Goal: Communication & Community: Ask a question

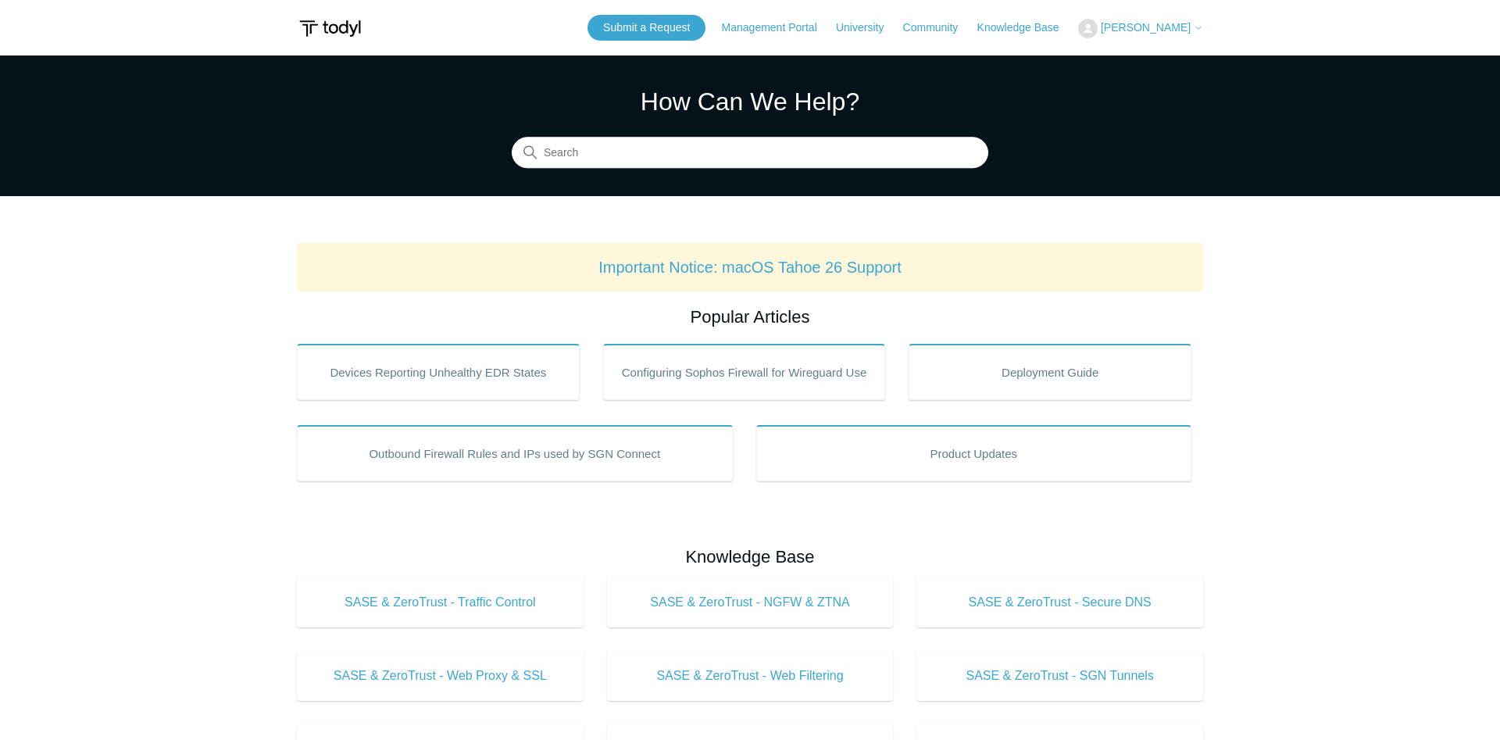
click at [1106, 35] on button "[PERSON_NAME]" at bounding box center [1140, 29] width 125 height 20
click at [1113, 57] on link "My Support Requests" at bounding box center [1155, 61] width 152 height 27
click at [662, 26] on link "Submit a Request" at bounding box center [646, 28] width 118 height 26
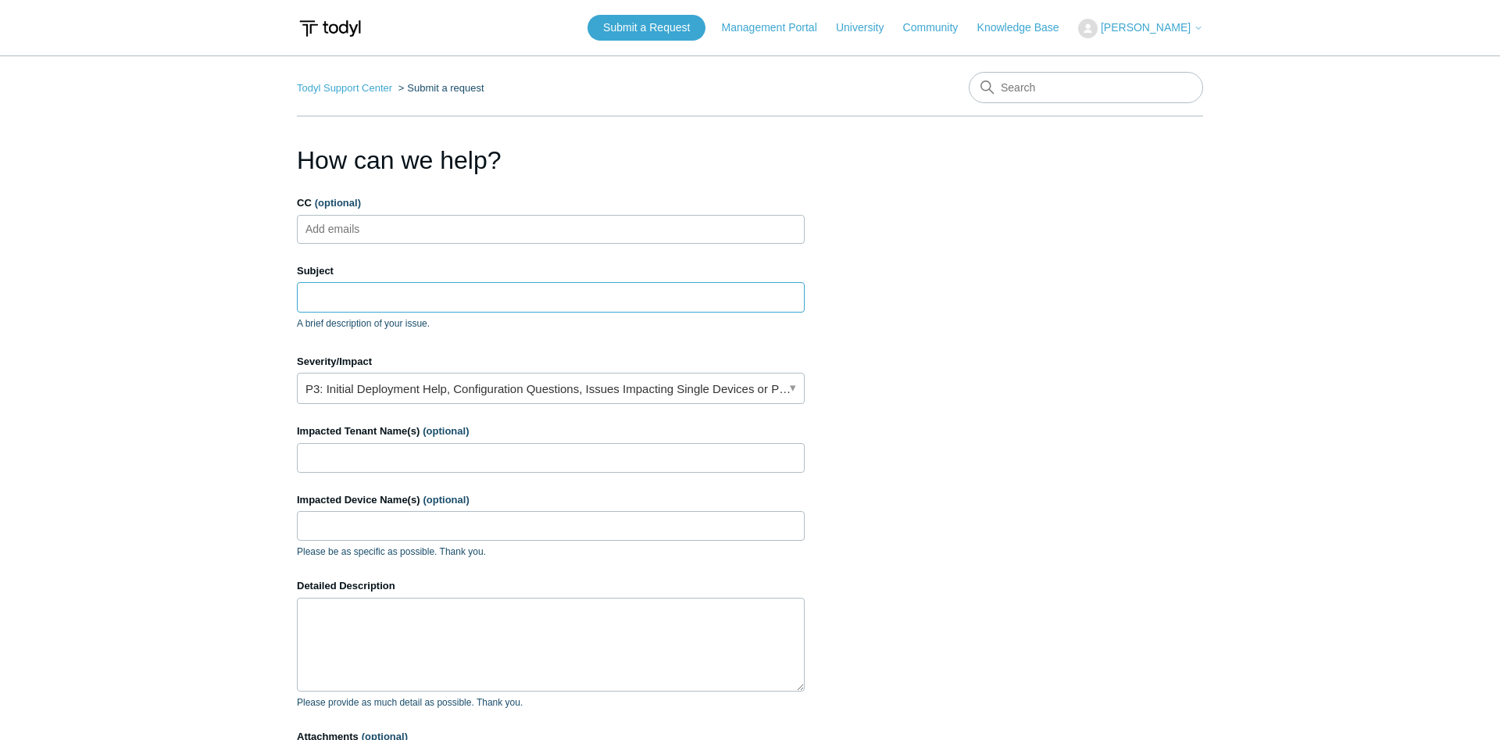
click at [390, 301] on input "Subject" at bounding box center [551, 297] width 508 height 30
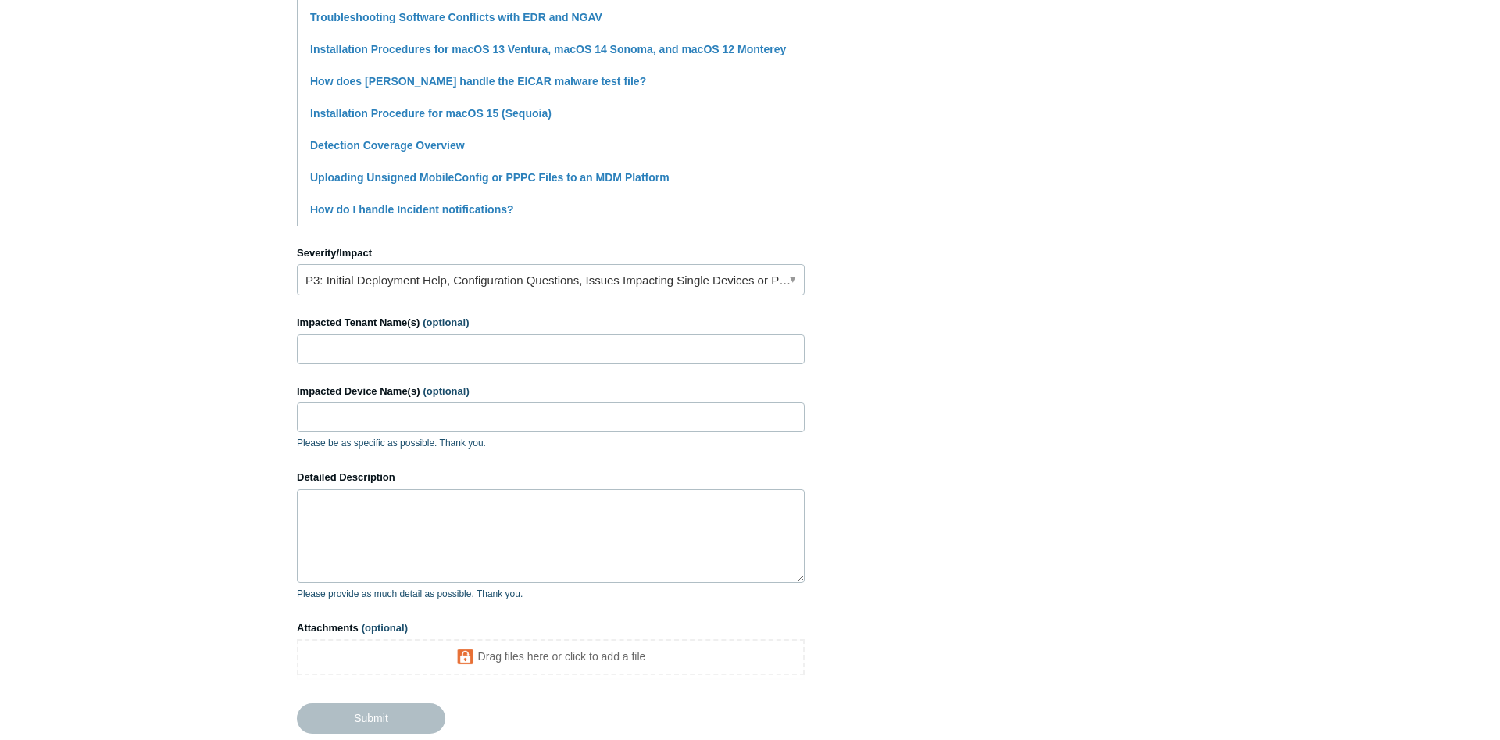
scroll to position [558, 0]
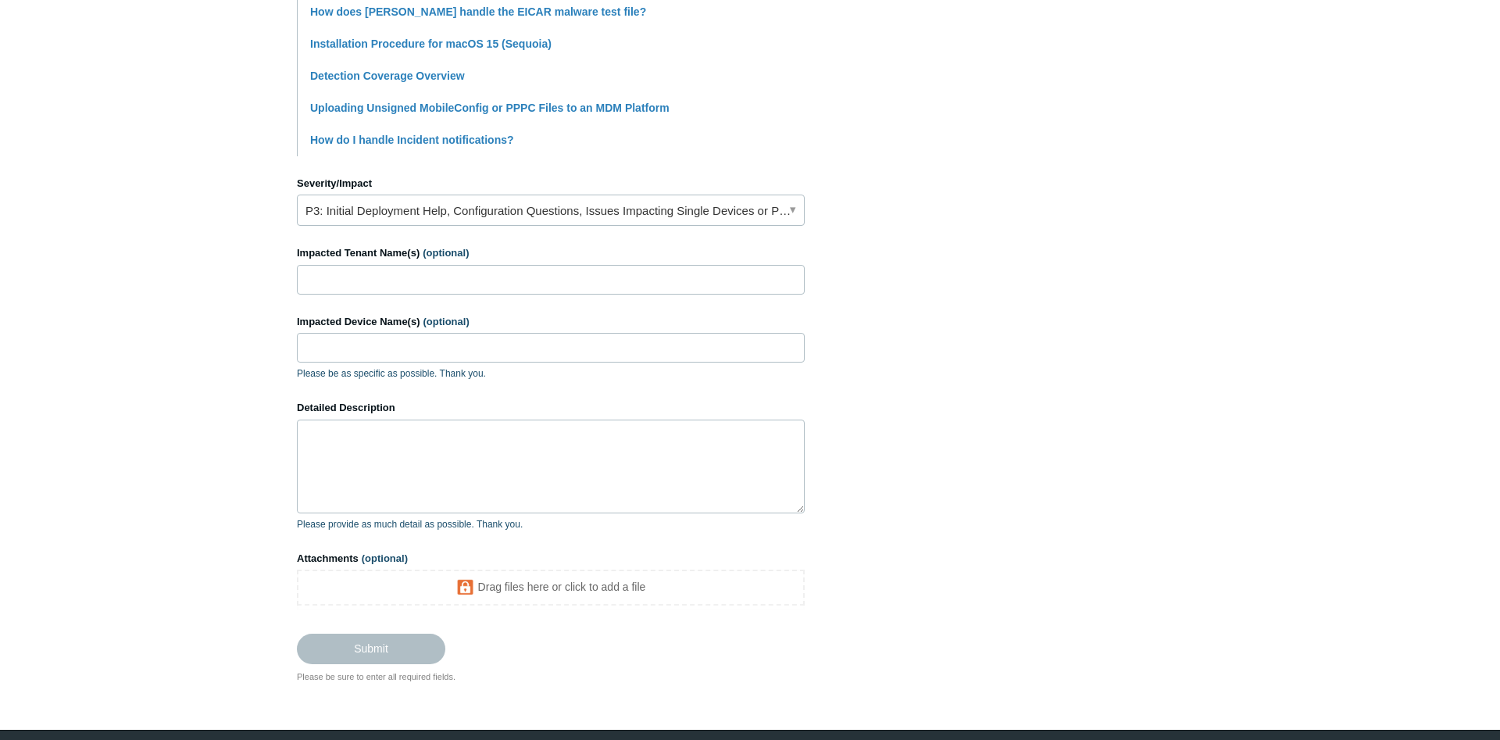
type input "EDR blocking file added to trusted applications"
click at [451, 216] on link "P3: Initial Deployment Help, Configuration Questions, Issues Impacting Single D…" at bounding box center [551, 209] width 508 height 31
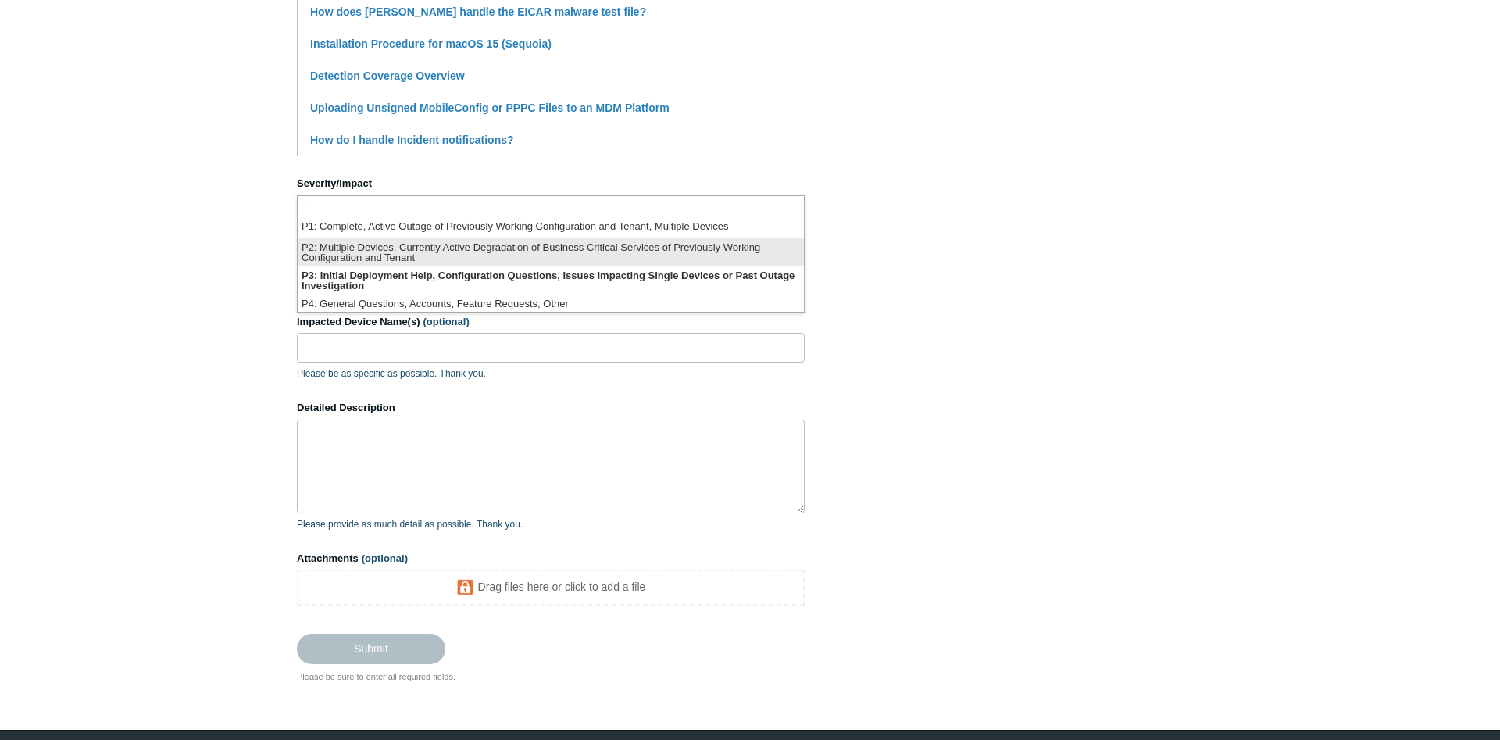
click at [437, 248] on li "P2: Multiple Devices, Currently Active Degradation of Business Critical Service…" at bounding box center [551, 252] width 506 height 28
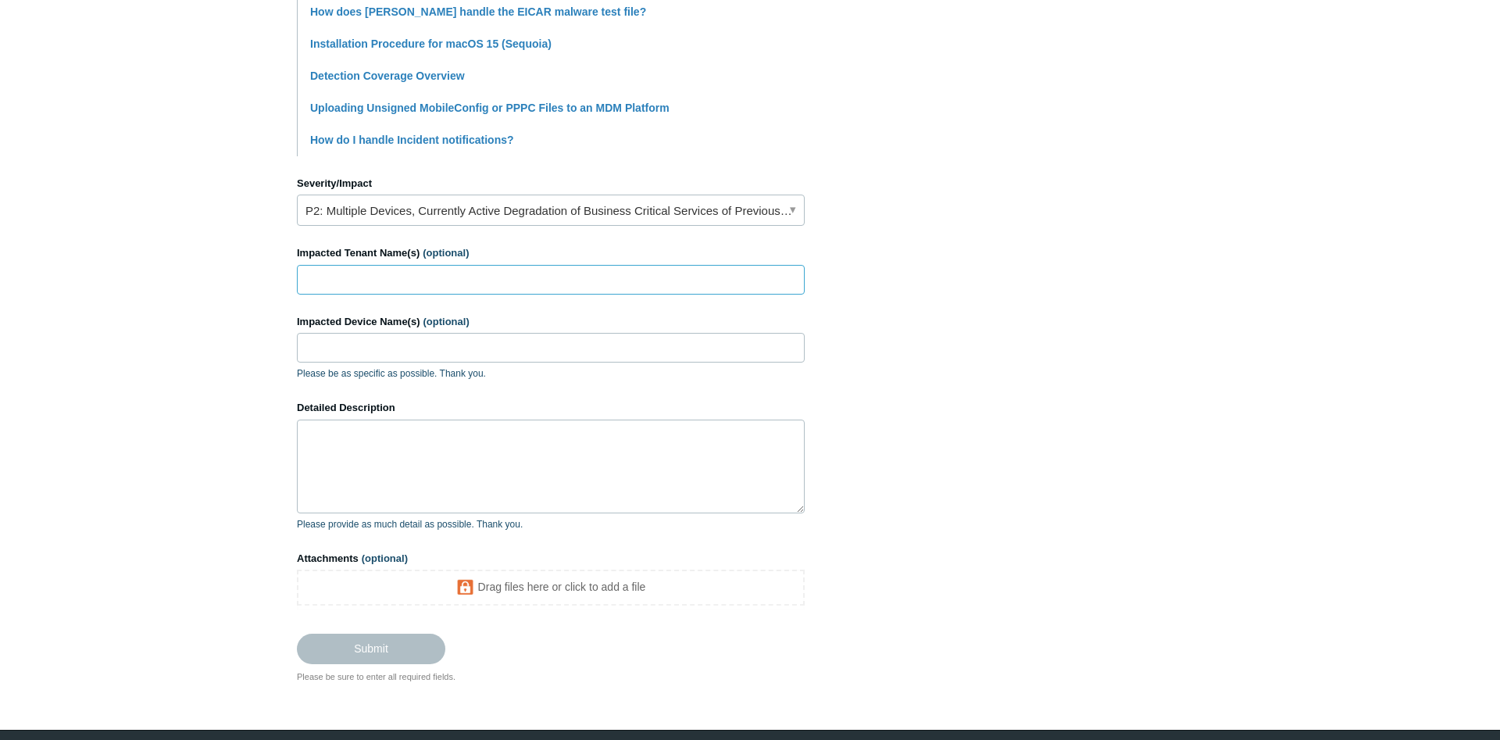
click at [433, 281] on input "Impacted Tenant Name(s) (optional)" at bounding box center [551, 280] width 508 height 30
type input "Big Sky Care Connect"
click at [398, 445] on textarea "Detailed Description" at bounding box center [551, 466] width 508 height 94
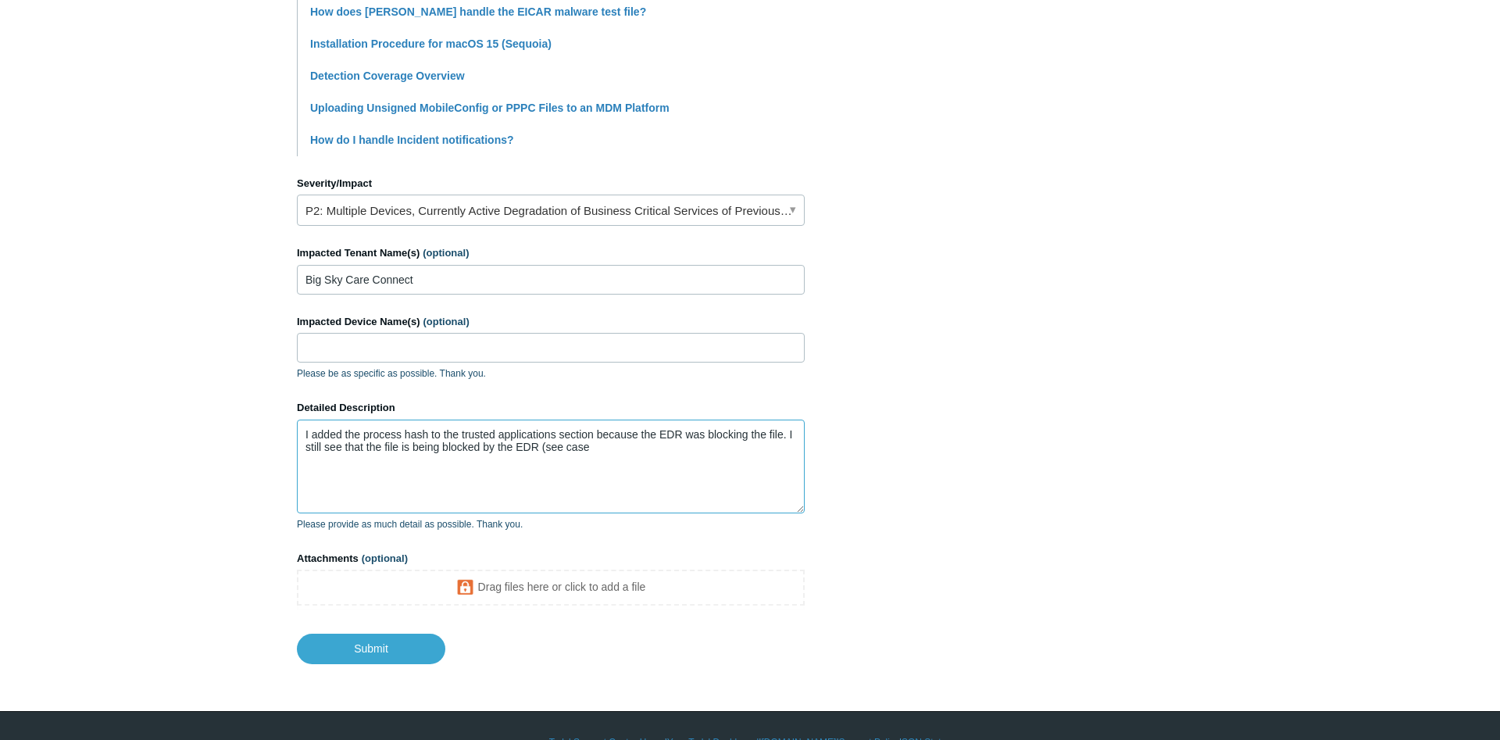
paste textarea "0134165804703157"
type textarea "I added the process hash to the trusted applications section because the EDR wa…"
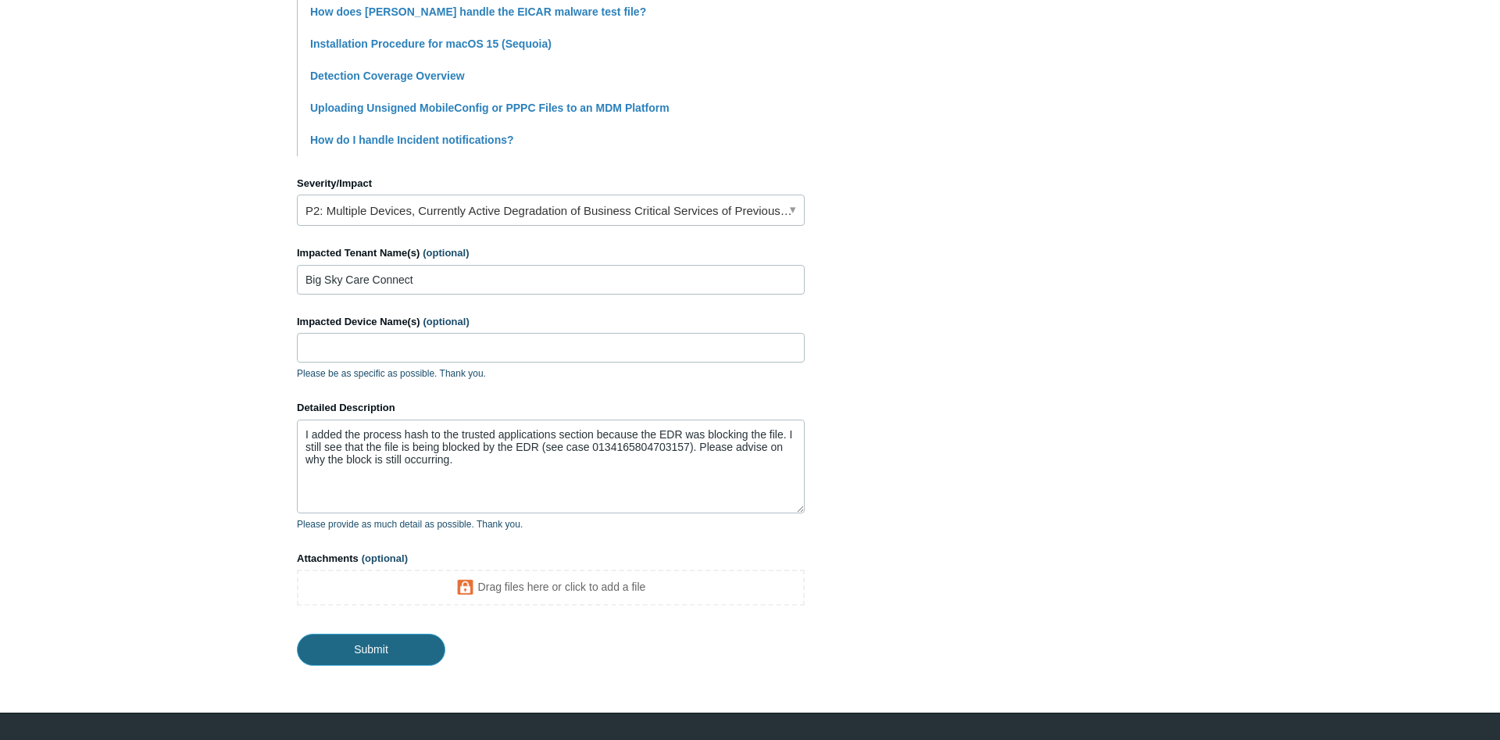
click at [378, 647] on input "Submit" at bounding box center [371, 648] width 148 height 31
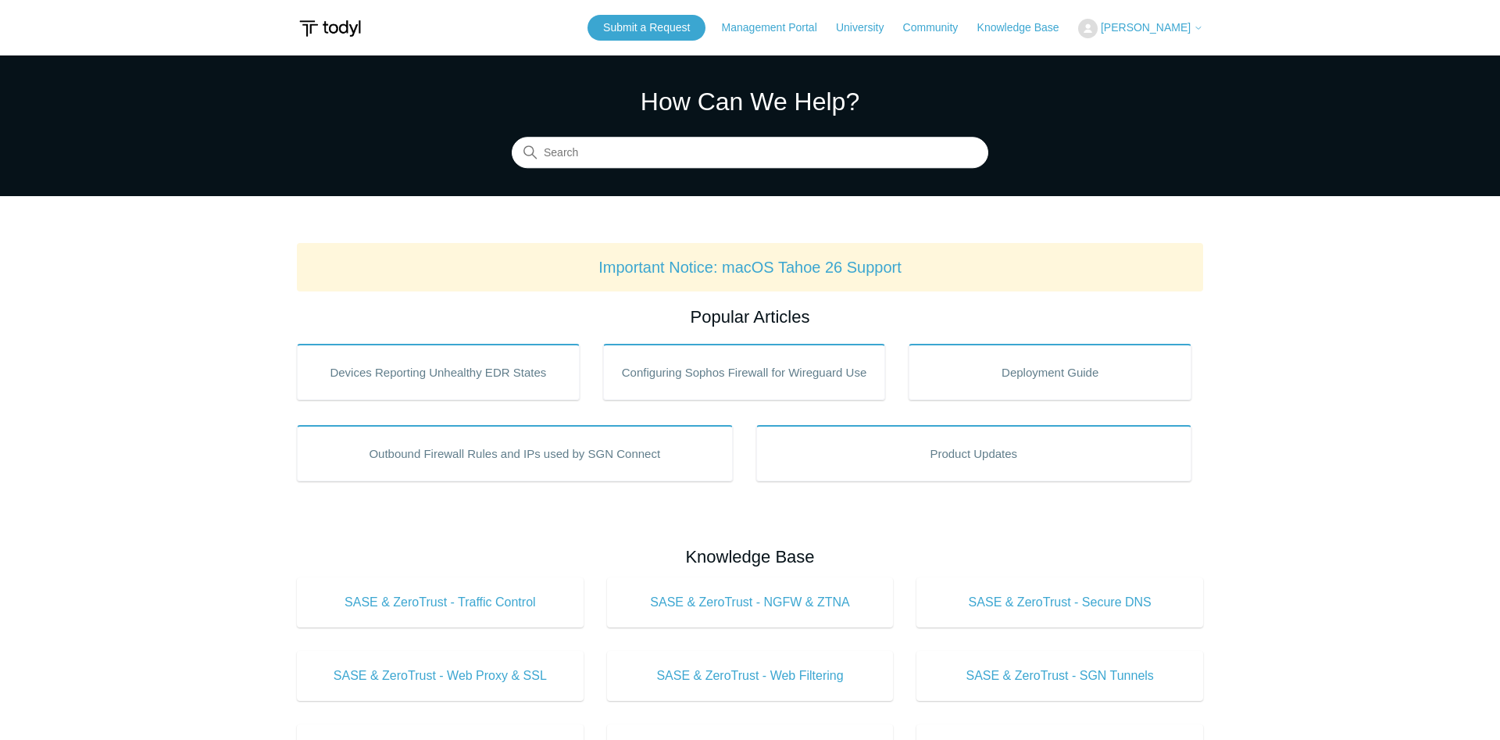
click at [1115, 39] on div "Submit a Request Management Portal University Community Knowledge Base [PERSON_…" at bounding box center [894, 28] width 615 height 26
click at [1117, 34] on button "[PERSON_NAME]" at bounding box center [1140, 29] width 125 height 20
click at [1131, 67] on link "My Support Requests" at bounding box center [1155, 61] width 152 height 27
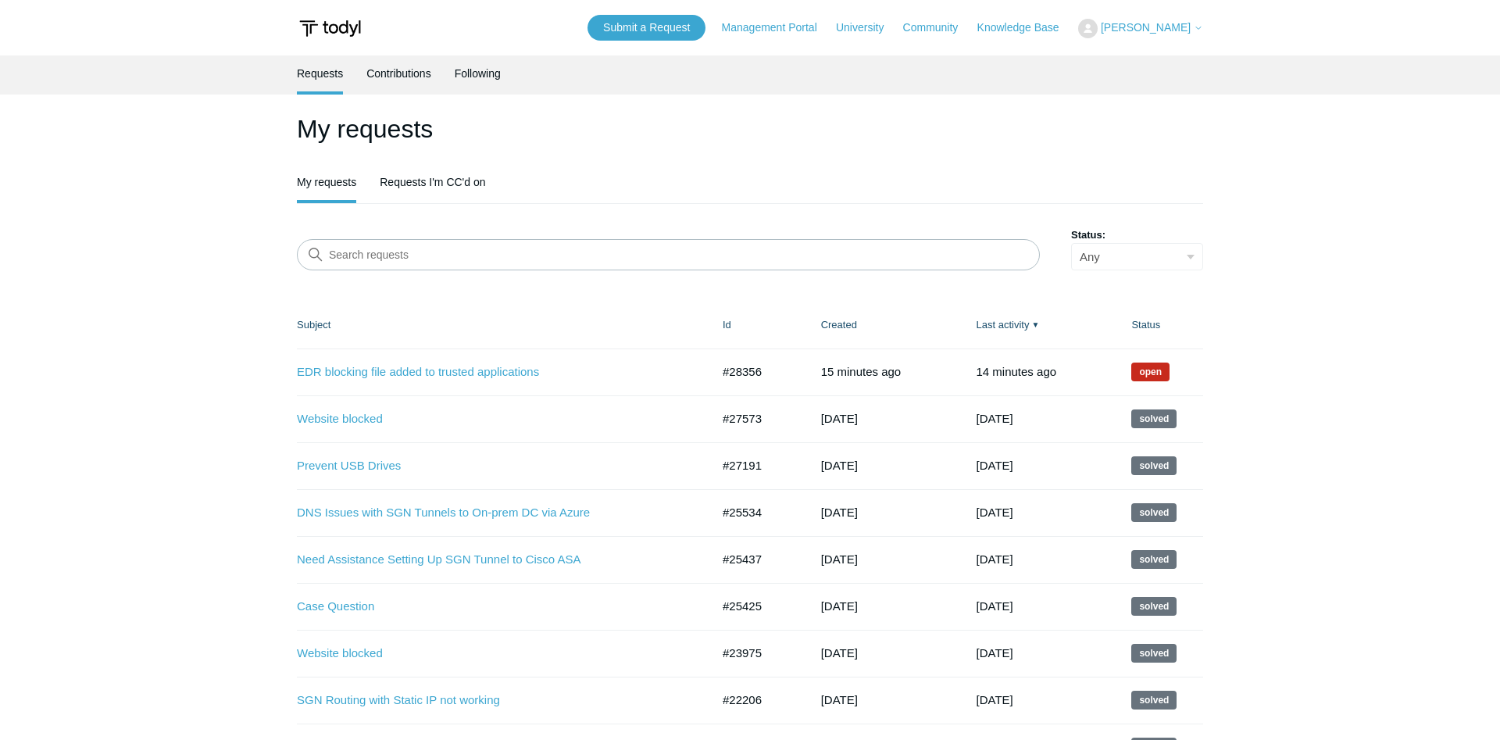
click at [510, 378] on link "EDR blocking file added to trusted applications" at bounding box center [492, 372] width 391 height 18
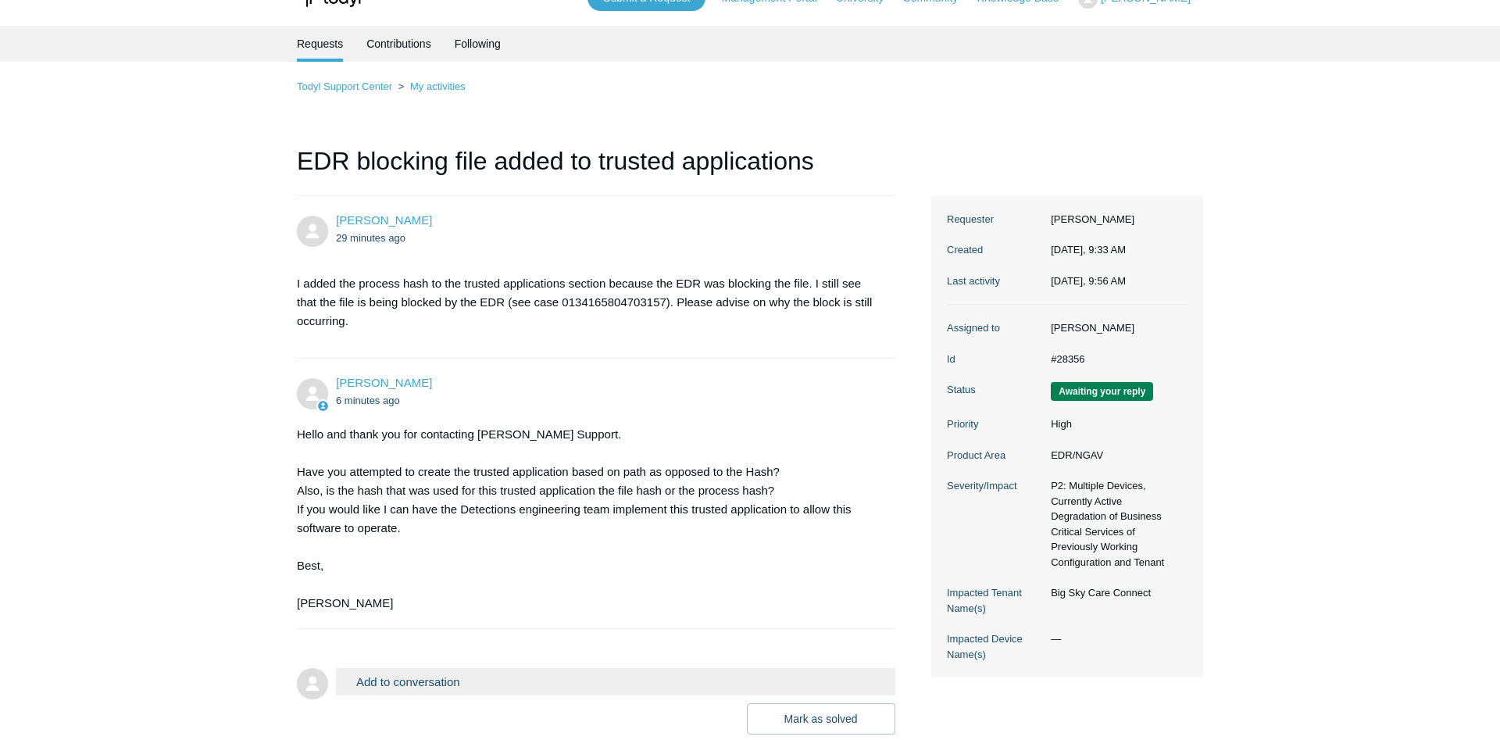
scroll to position [134, 0]
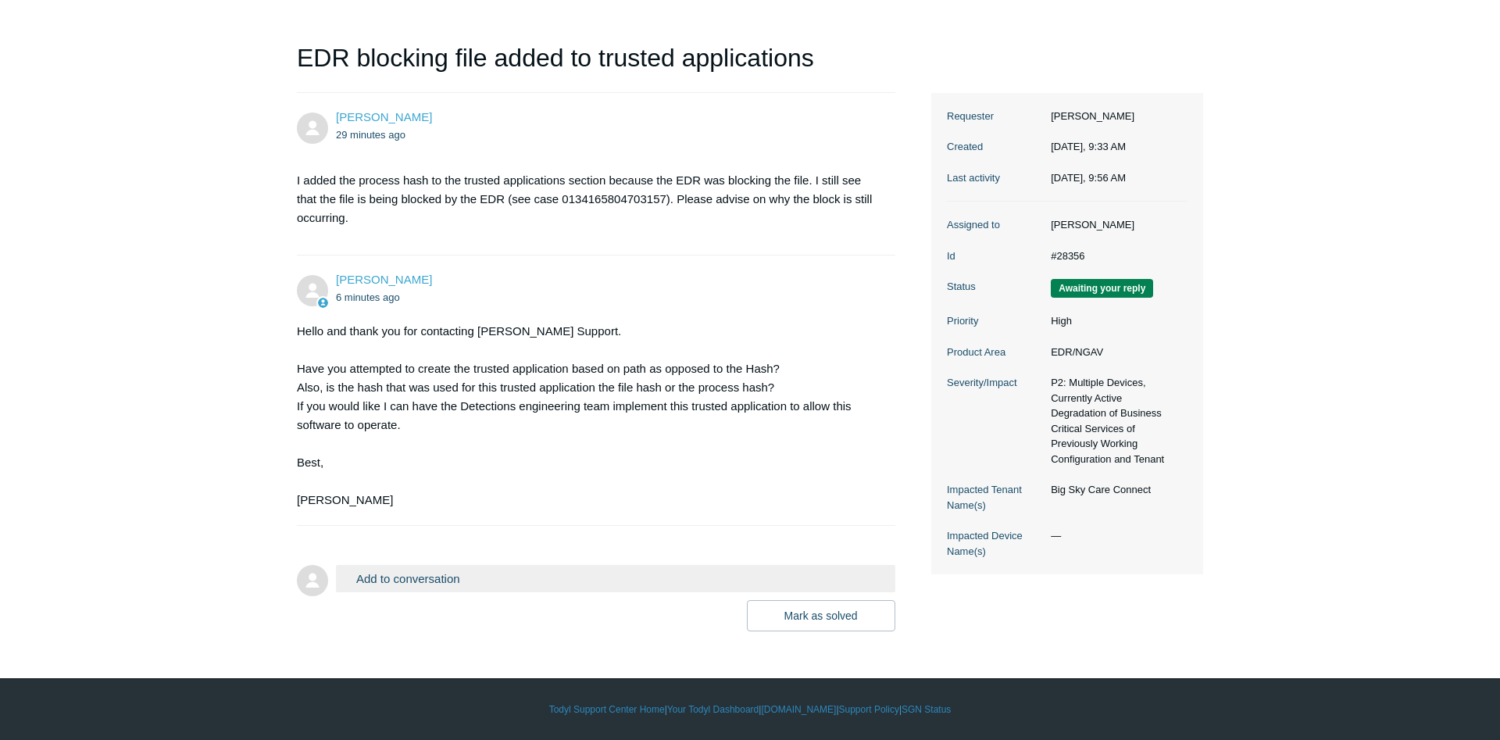
click at [597, 569] on button "Add to conversation" at bounding box center [615, 578] width 559 height 27
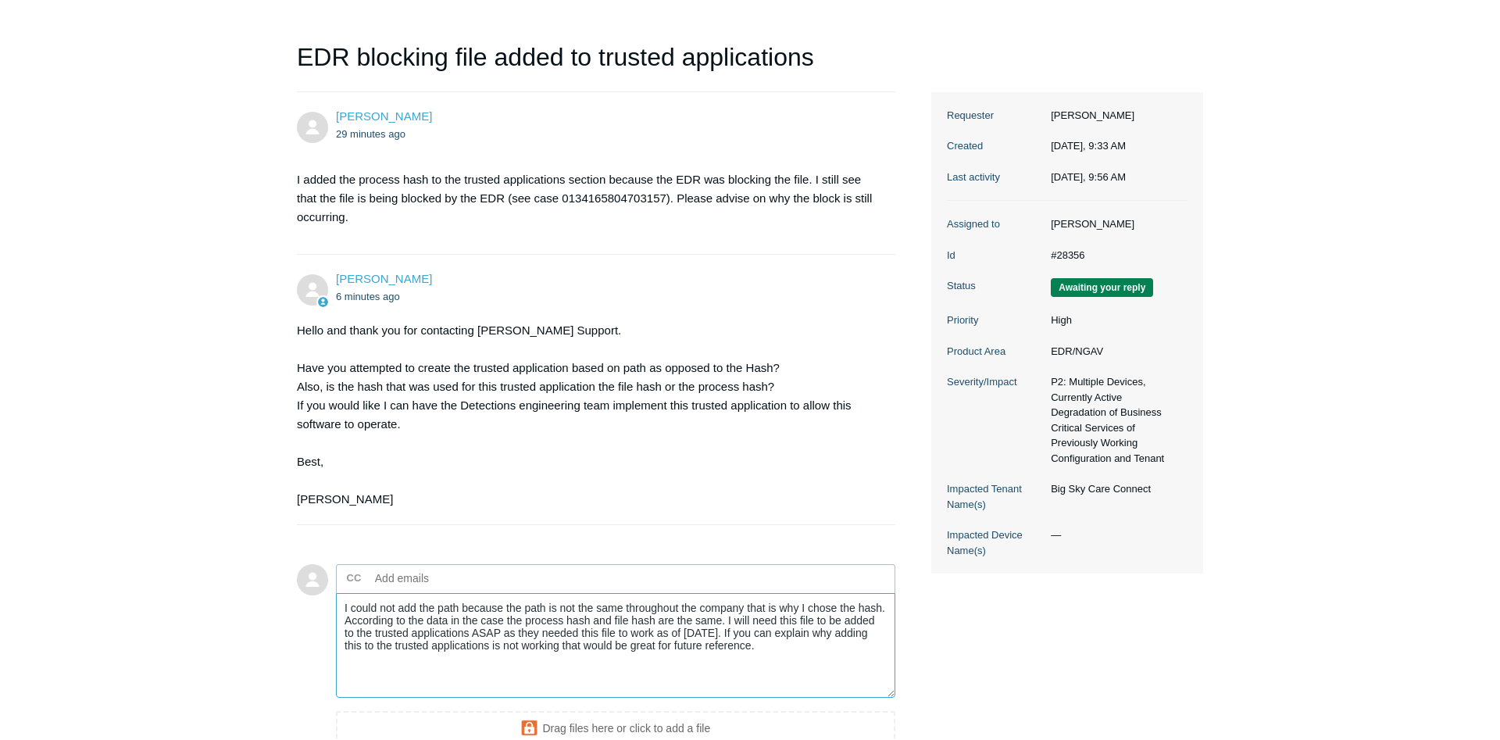
scroll to position [301, 0]
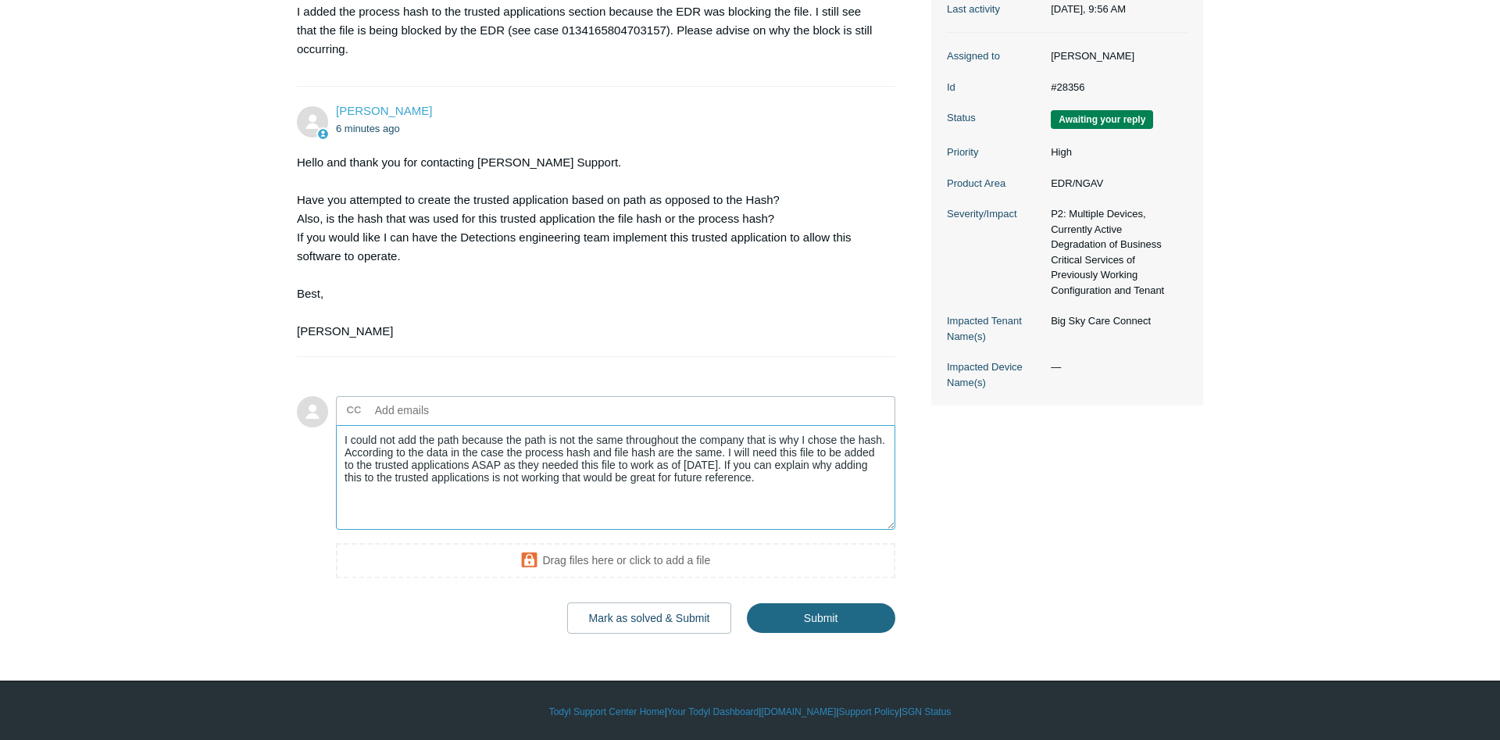
type textarea "I could not add the path because the path is not the same throughout the compan…"
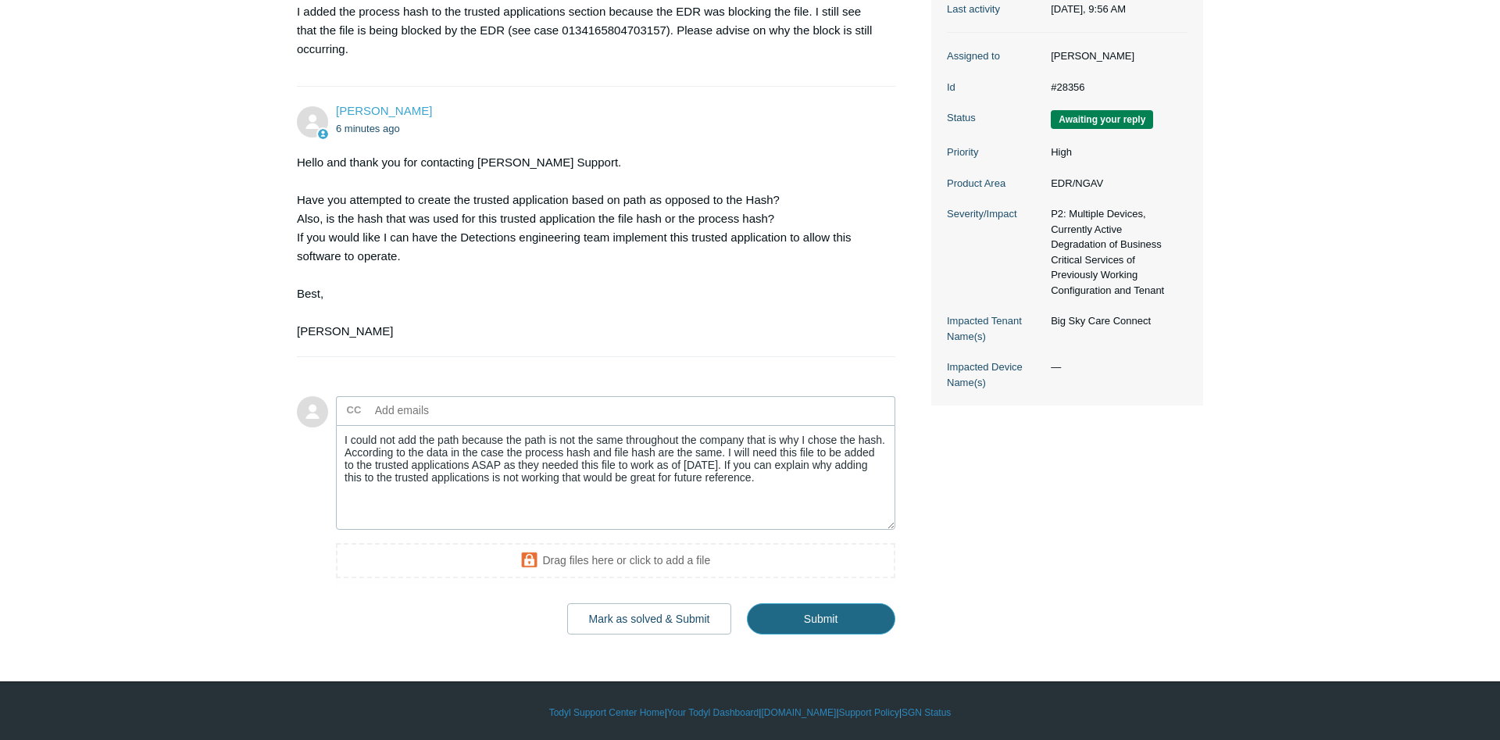
click at [798, 612] on input "Submit" at bounding box center [821, 618] width 148 height 31
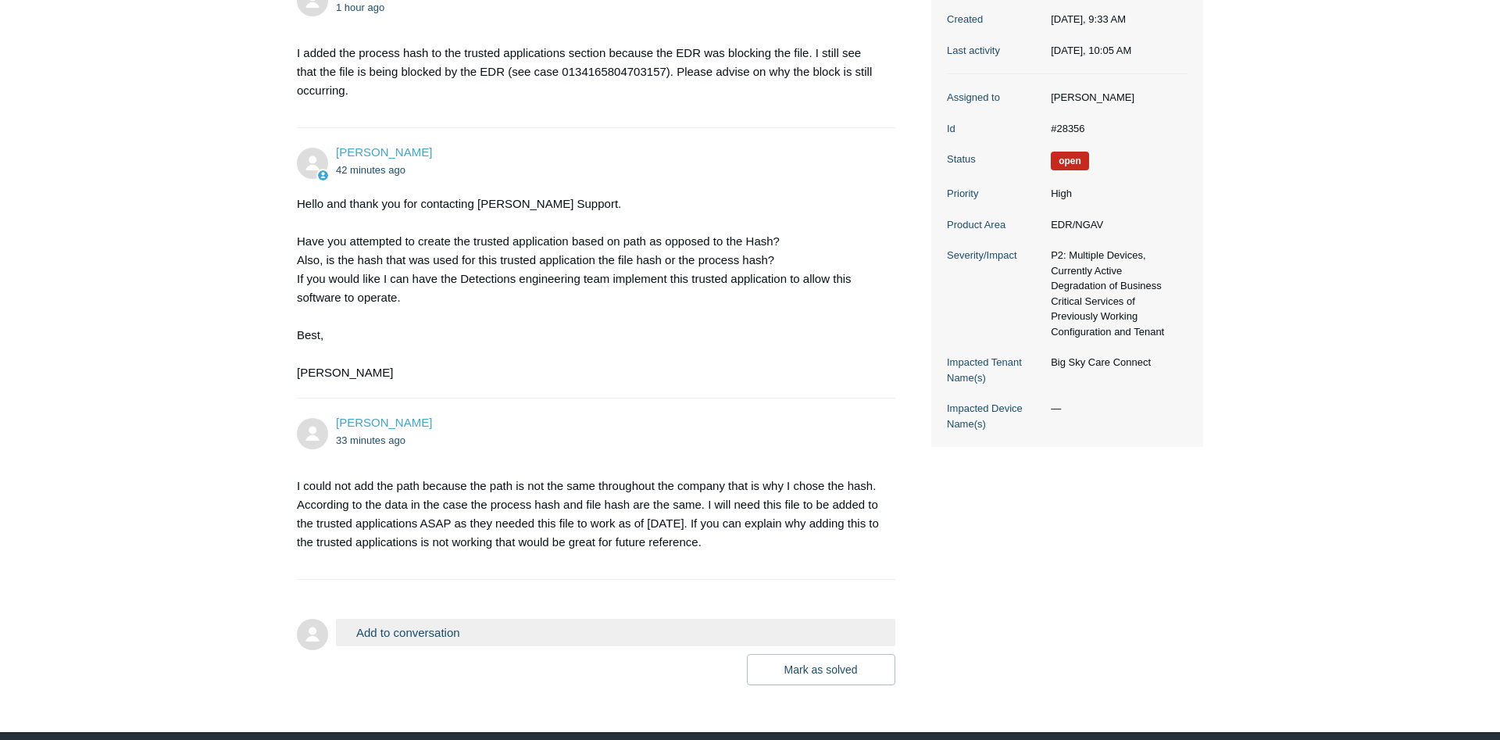
scroll to position [235, 0]
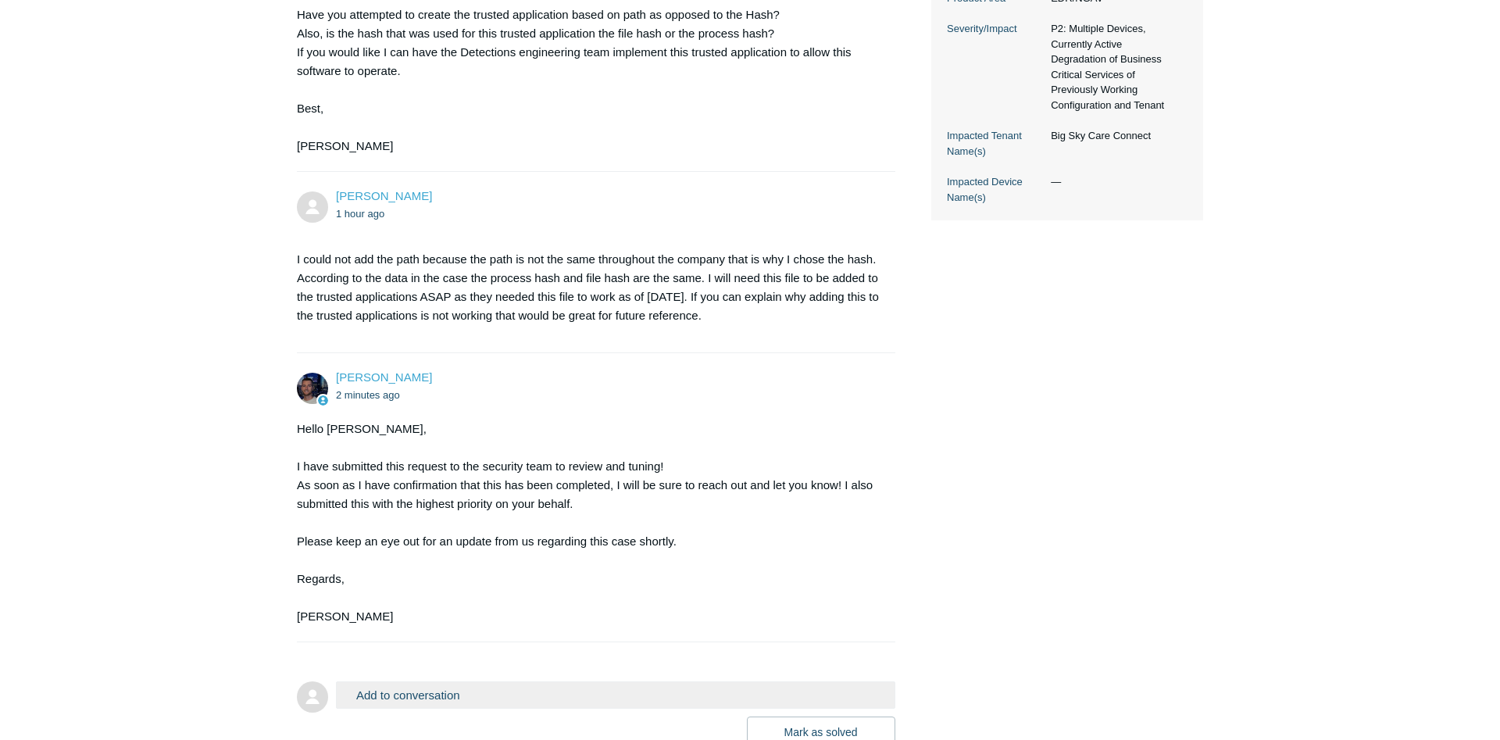
scroll to position [604, 0]
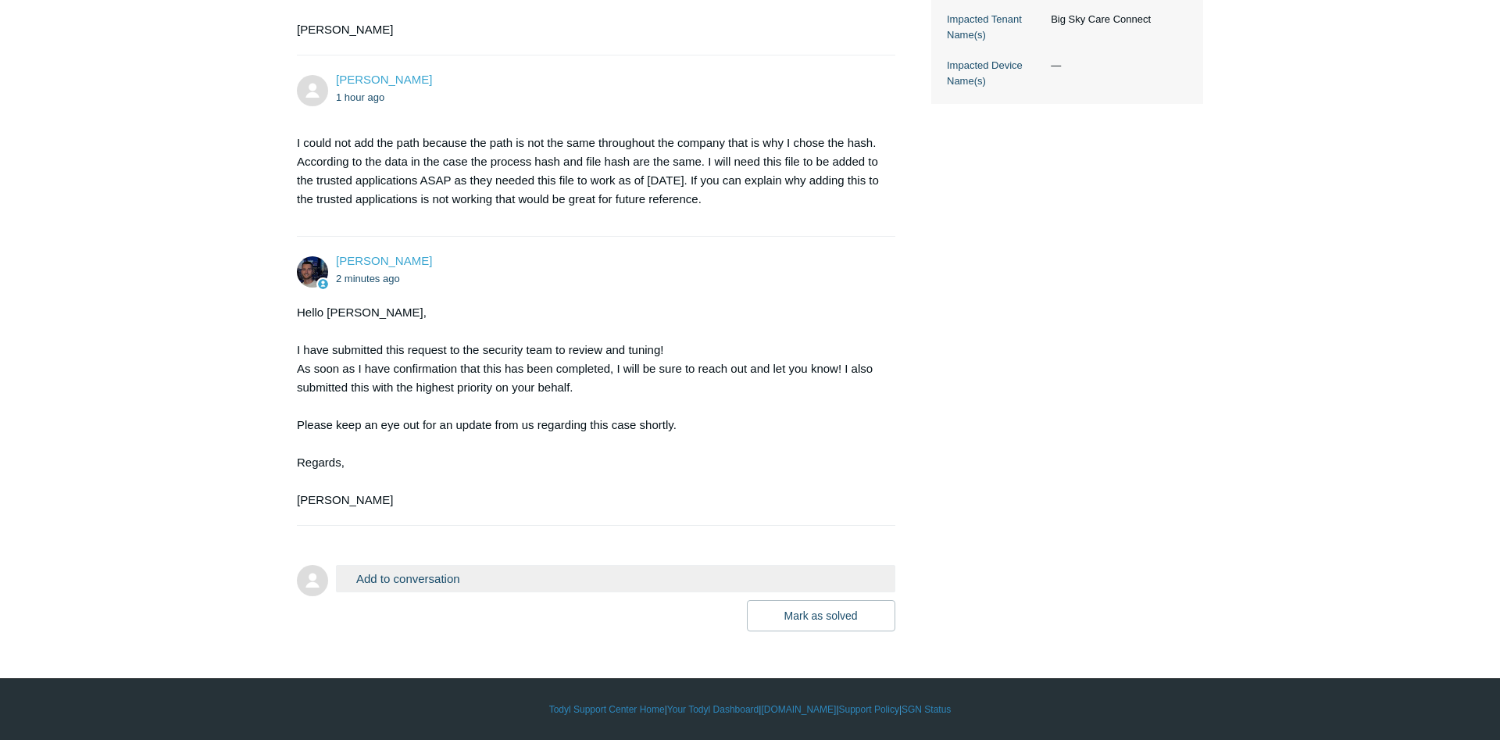
click at [480, 580] on button "Add to conversation" at bounding box center [615, 578] width 559 height 27
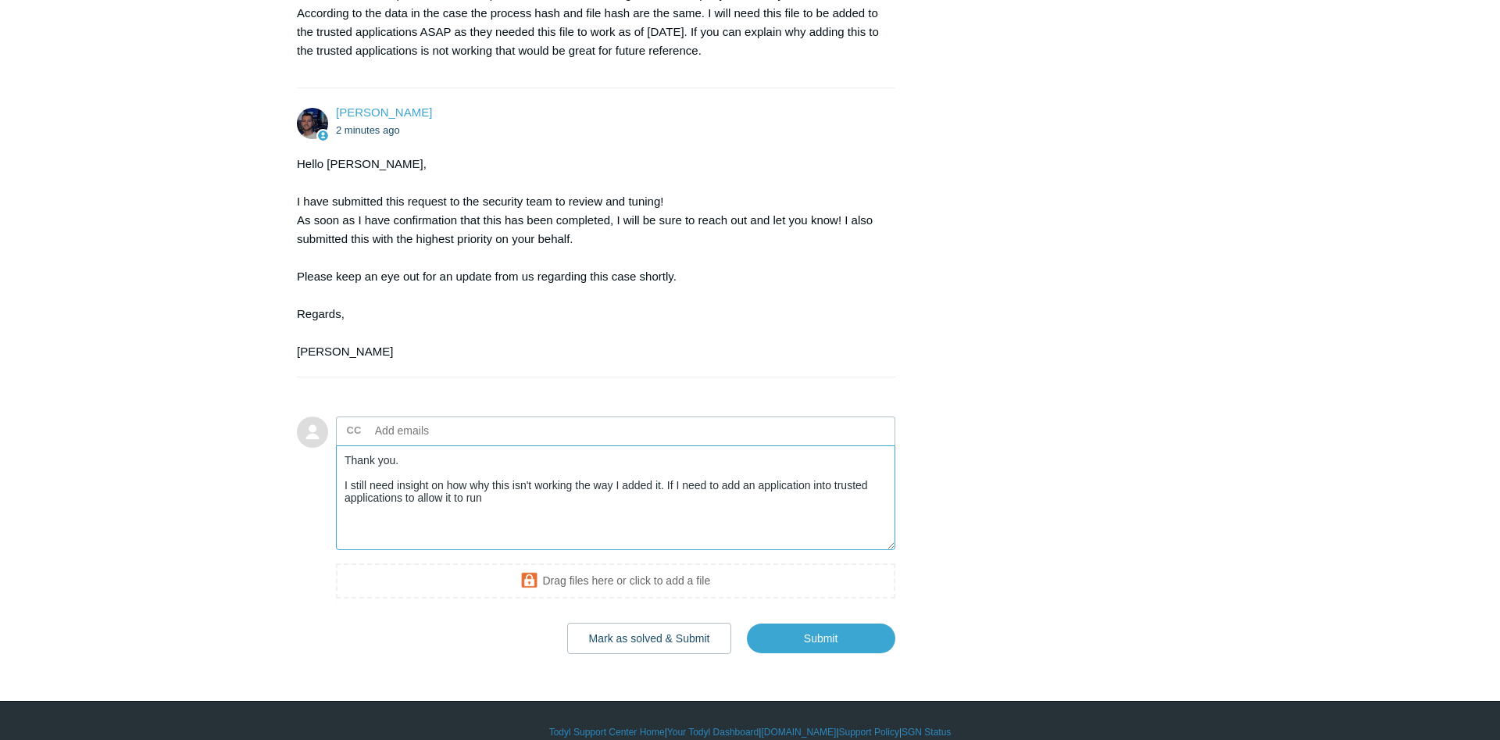
scroll to position [772, 0]
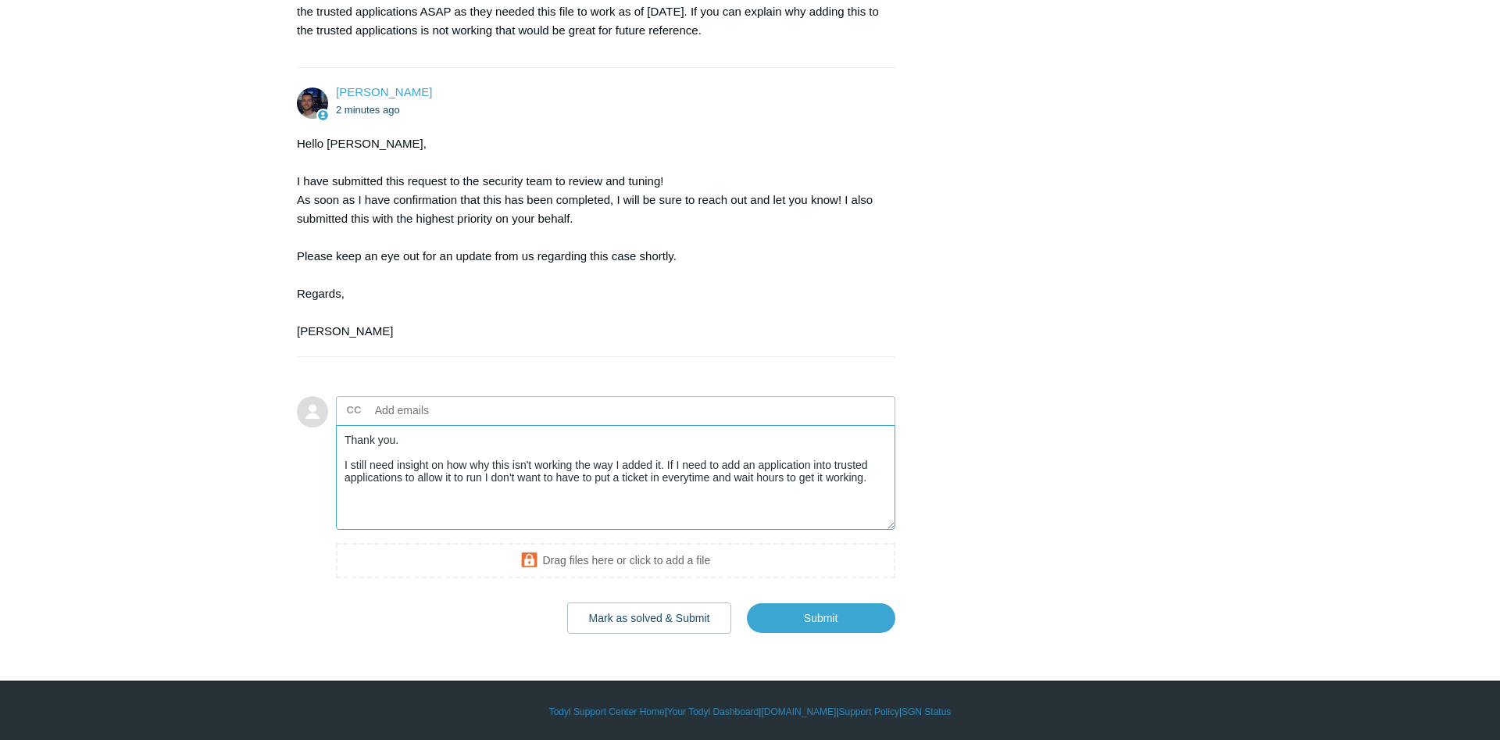
click at [687, 480] on textarea "Thank you. I still need insight on how why this isn't working the way I added i…" at bounding box center [615, 477] width 559 height 105
click at [471, 466] on textarea "Thank you. I still need insight on how why this isn't working the way I added i…" at bounding box center [615, 477] width 559 height 105
click at [401, 479] on textarea "Thank you. I still need insight on why this isn't working the way I added it. I…" at bounding box center [615, 477] width 559 height 105
type textarea "Thank you. I still need insight on why this isn't working the way I added it. I…"
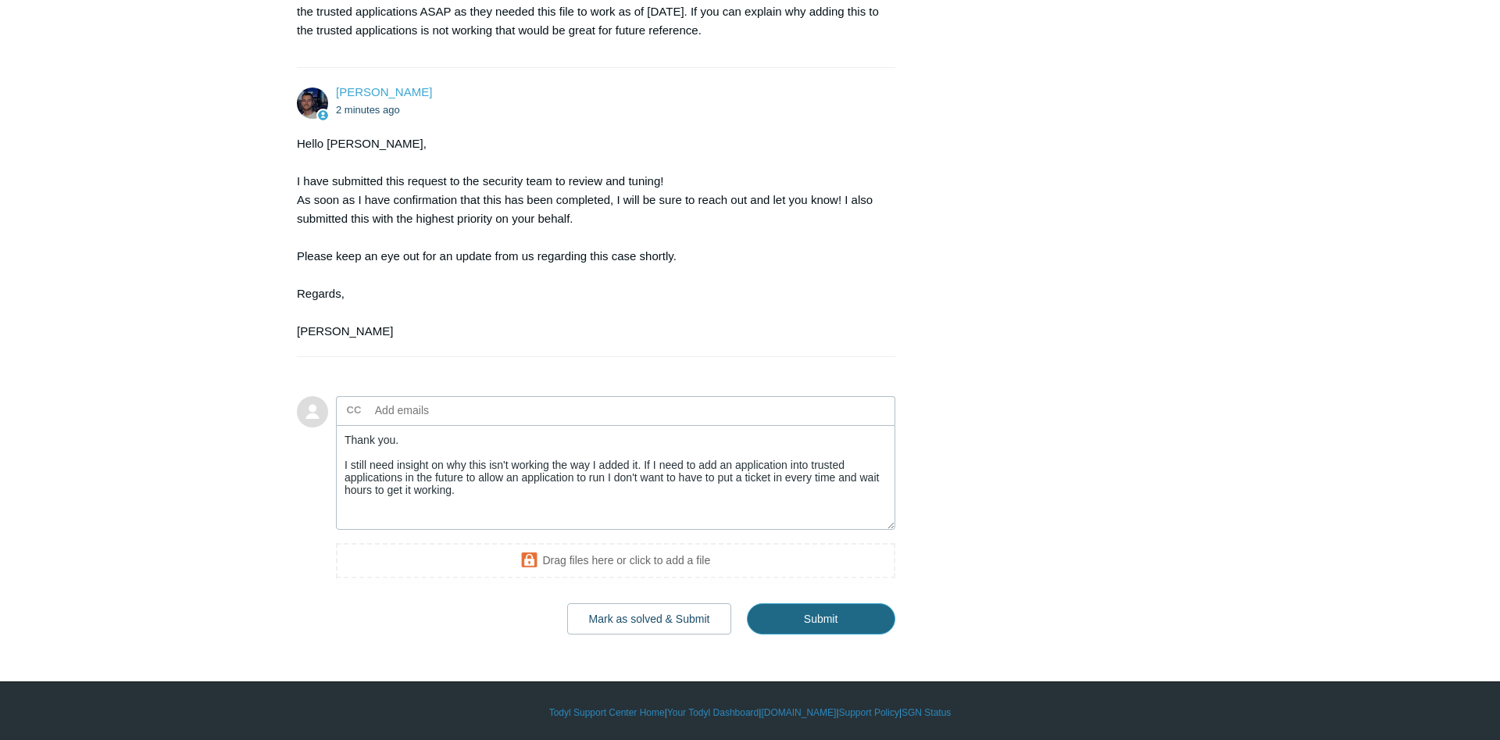
click at [843, 619] on input "Submit" at bounding box center [821, 618] width 148 height 31
